Goal: Transaction & Acquisition: Download file/media

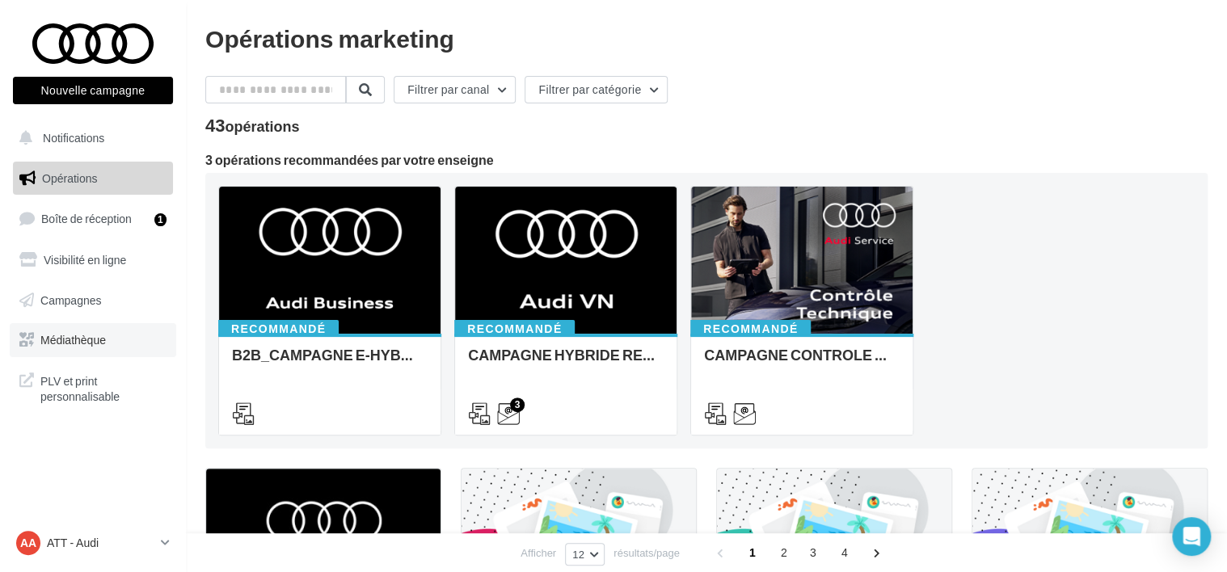
click at [116, 334] on link "Médiathèque" at bounding box center [93, 340] width 167 height 34
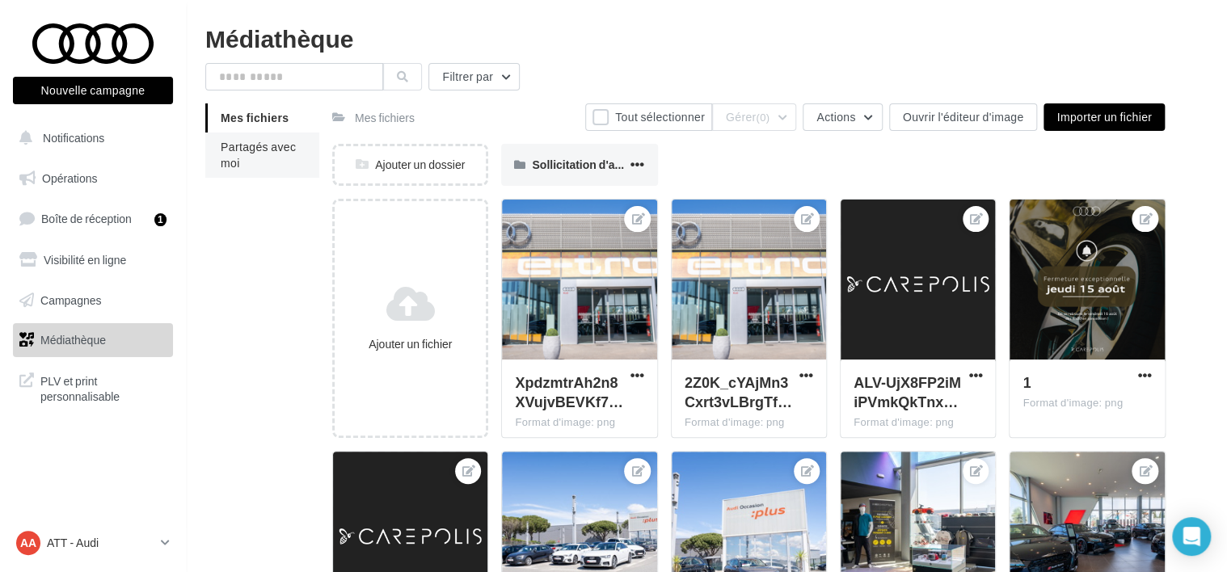
click at [302, 147] on li "Partagés avec moi" at bounding box center [262, 155] width 114 height 45
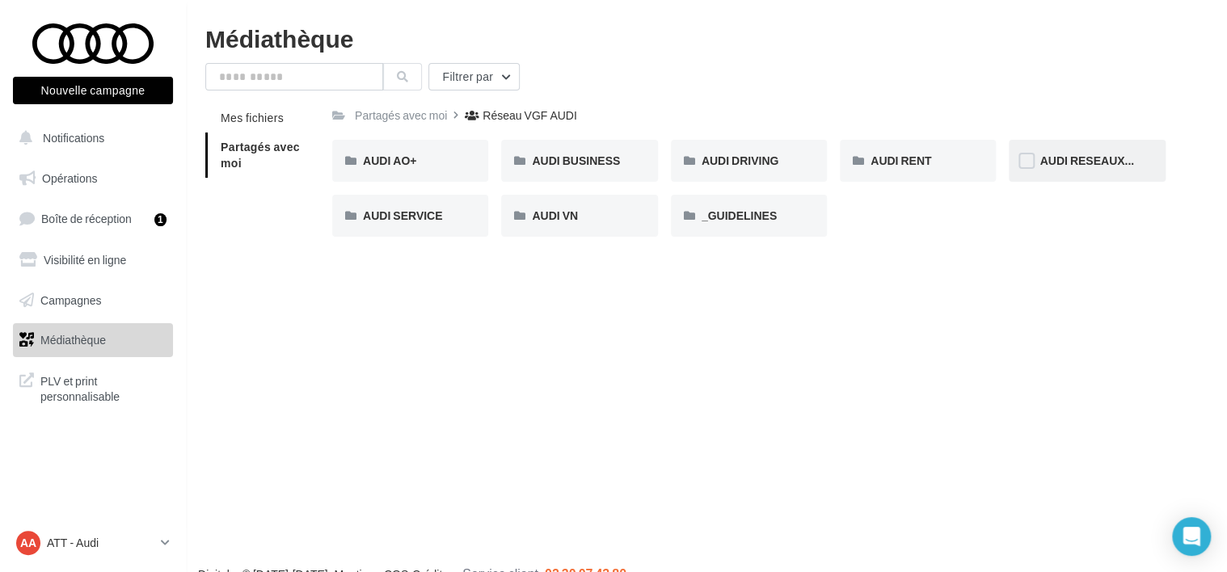
click at [1128, 152] on div "AUDI RESEAUX SOCIAUX" at bounding box center [1087, 161] width 156 height 42
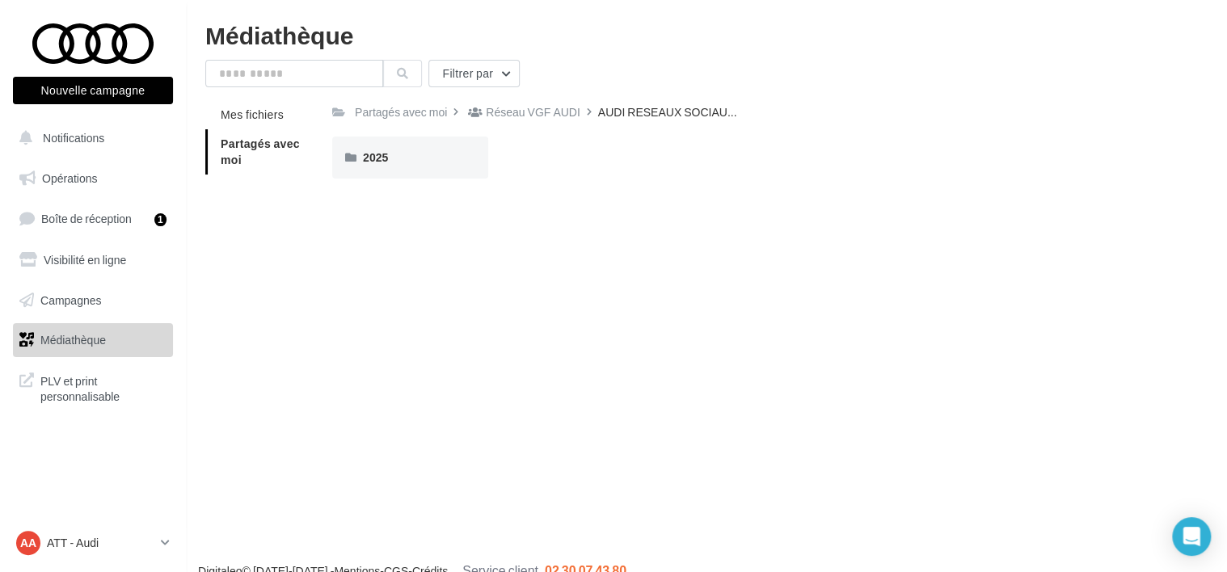
scroll to position [26, 0]
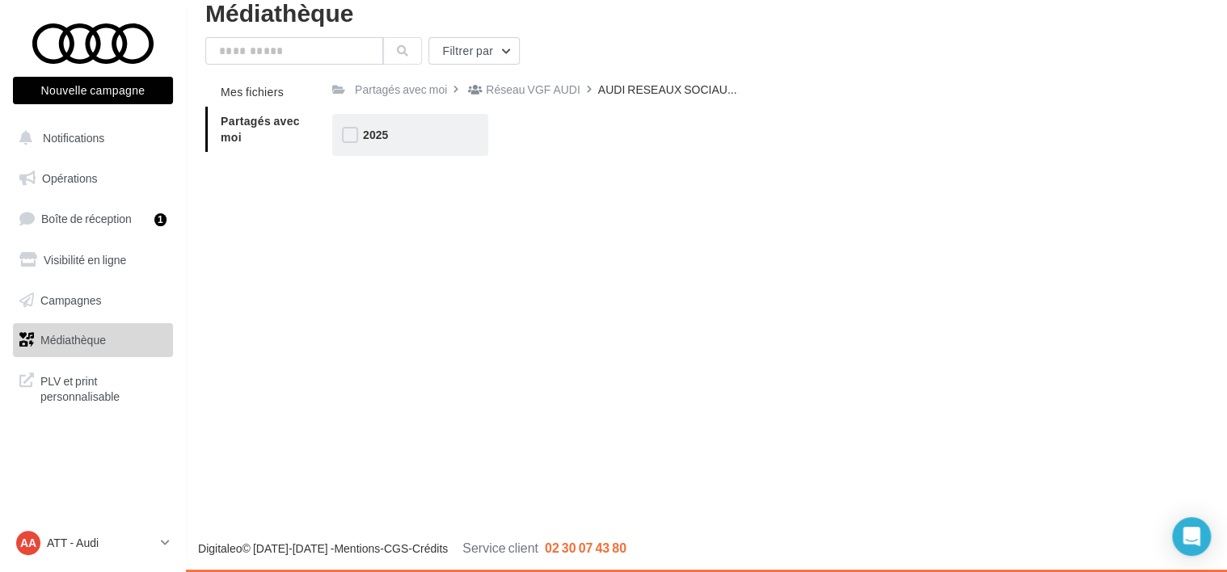
click at [437, 140] on div "2025" at bounding box center [410, 135] width 95 height 16
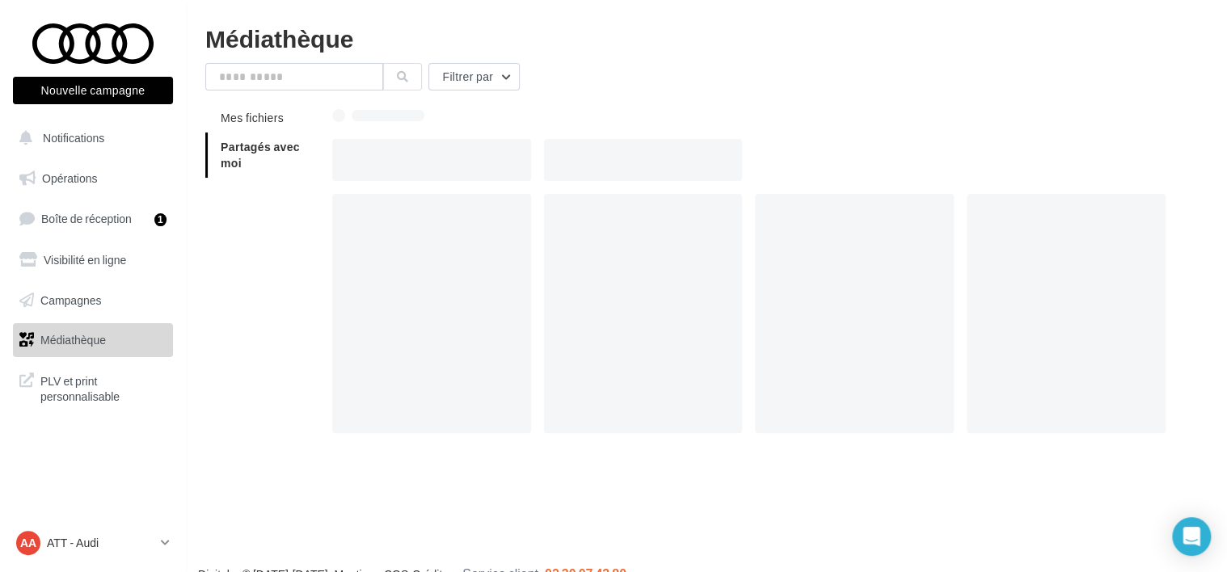
scroll to position [26, 0]
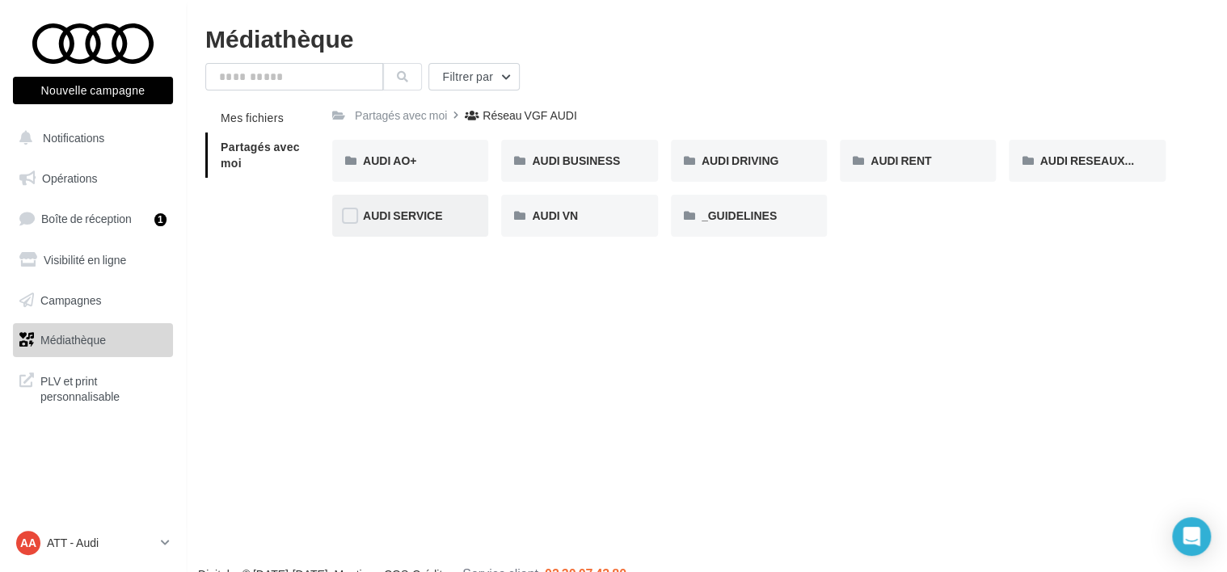
click at [417, 207] on div "AUDI SERVICE" at bounding box center [410, 216] width 156 height 42
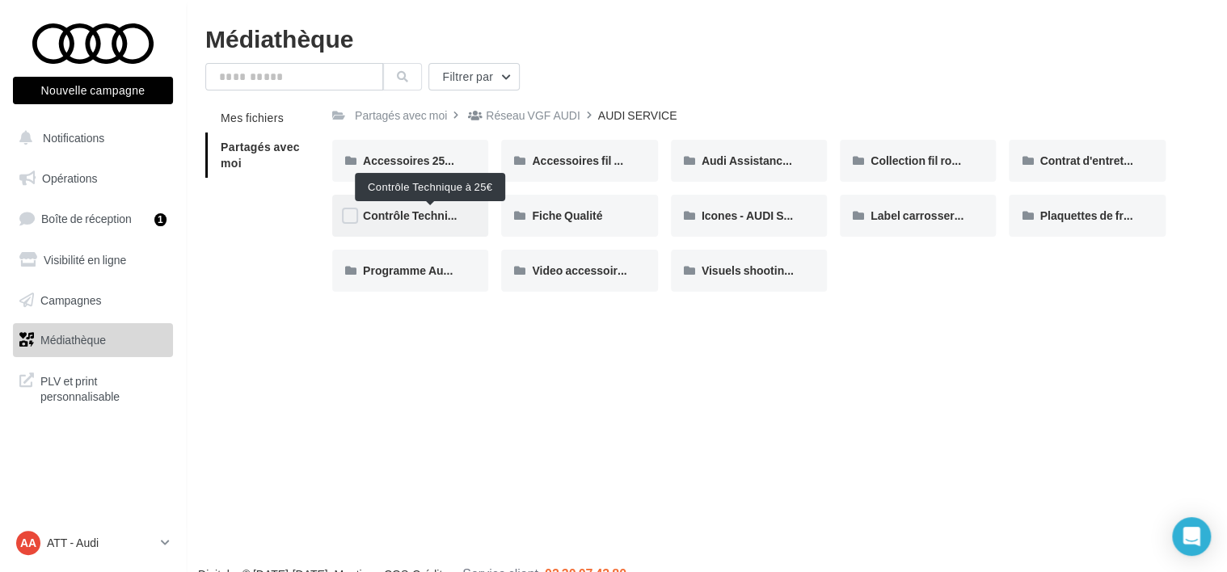
click at [411, 213] on span "Contrôle Technique à 25€" at bounding box center [430, 216] width 135 height 14
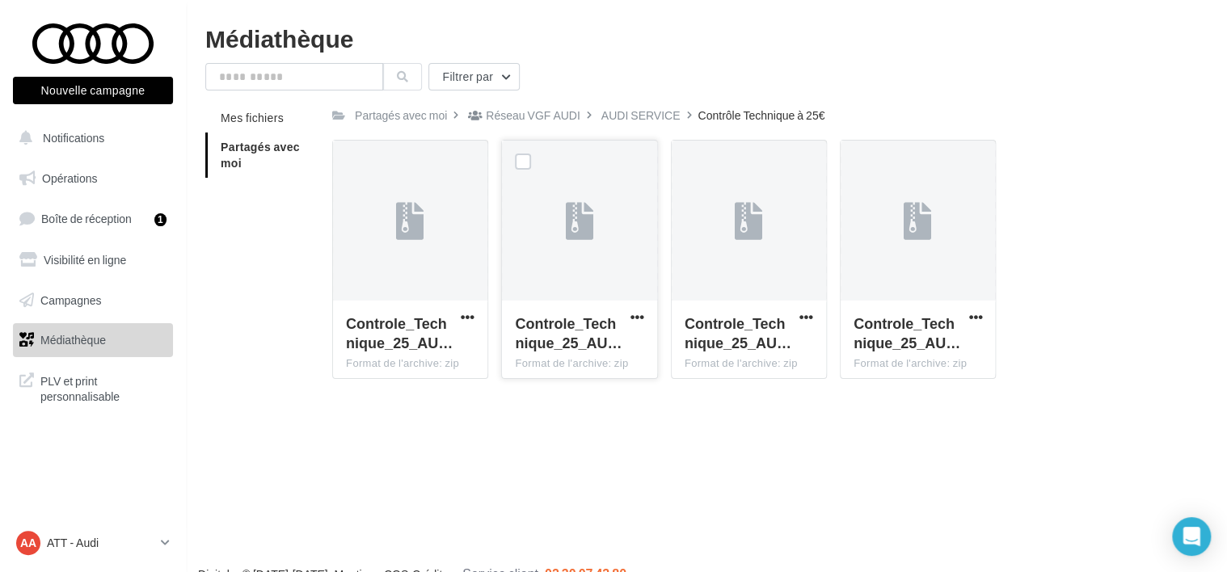
click at [635, 327] on div "Controle_Technique_25_AU…" at bounding box center [579, 335] width 129 height 43
click at [635, 309] on div at bounding box center [637, 317] width 20 height 16
click at [639, 317] on span "button" at bounding box center [638, 317] width 14 height 14
click at [616, 349] on button "Télécharger" at bounding box center [567, 349] width 162 height 42
drag, startPoint x: 428, startPoint y: 517, endPoint x: -704, endPoint y: 534, distance: 1132.7
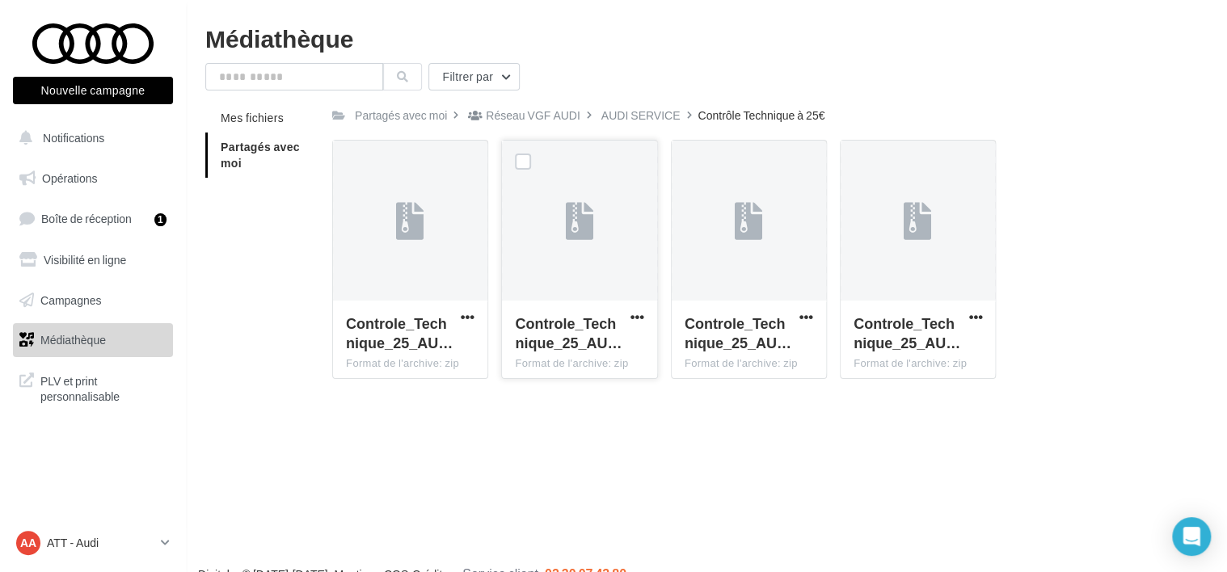
click at [1057, 91] on div "Filtrer par Mes fichiers Partagés avec moi Partagés avec moi Réseau VGF AUDI AU…" at bounding box center [706, 227] width 1002 height 329
click at [73, 531] on div "AA ATT - Audi audi-frej-ver" at bounding box center [85, 543] width 138 height 24
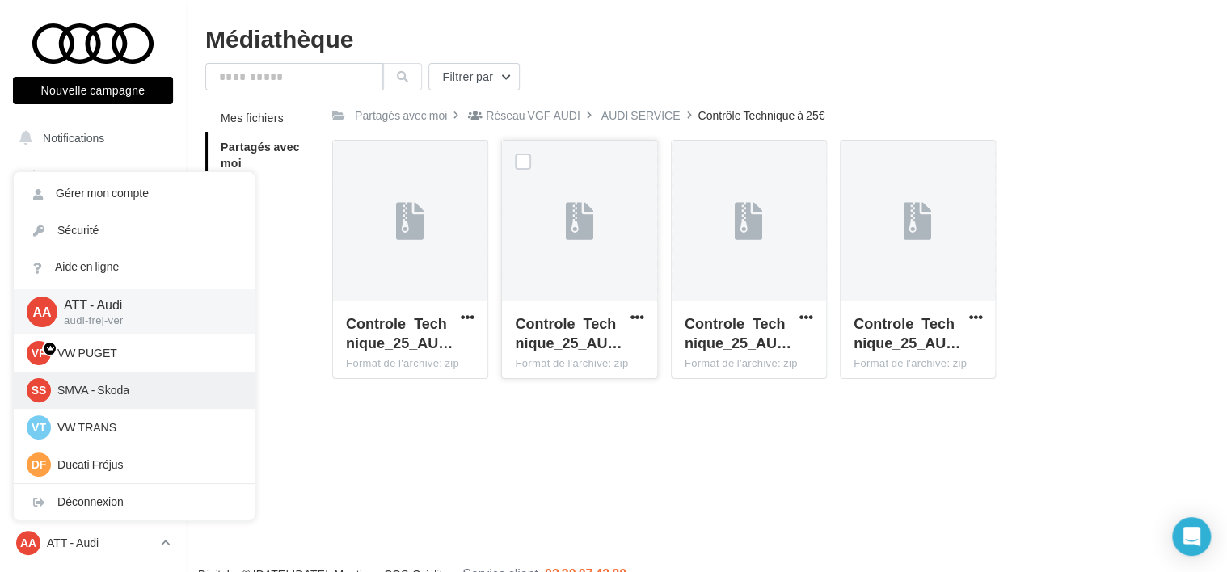
click at [47, 388] on div "SS" at bounding box center [39, 390] width 24 height 24
